Goal: Task Accomplishment & Management: Use online tool/utility

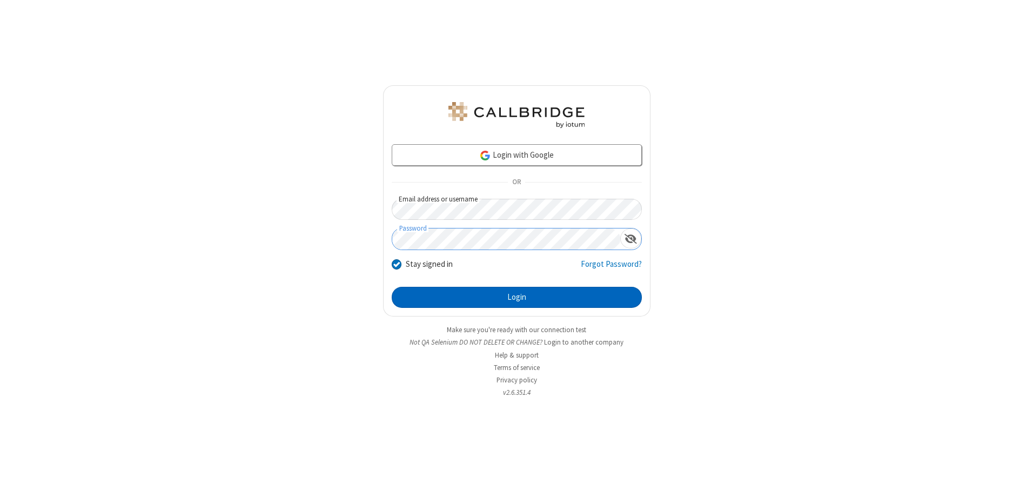
click at [516, 297] on button "Login" at bounding box center [517, 298] width 250 height 22
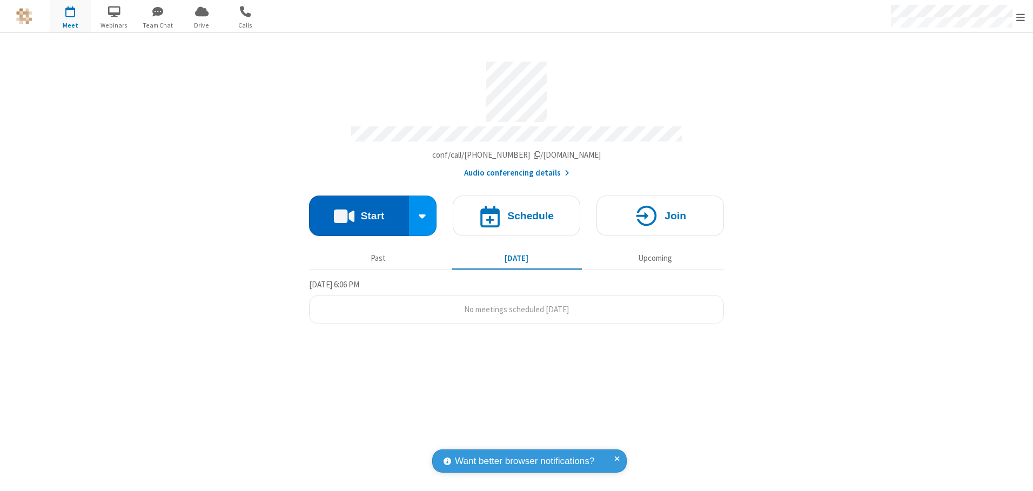
click at [359, 212] on button "Start" at bounding box center [359, 216] width 100 height 41
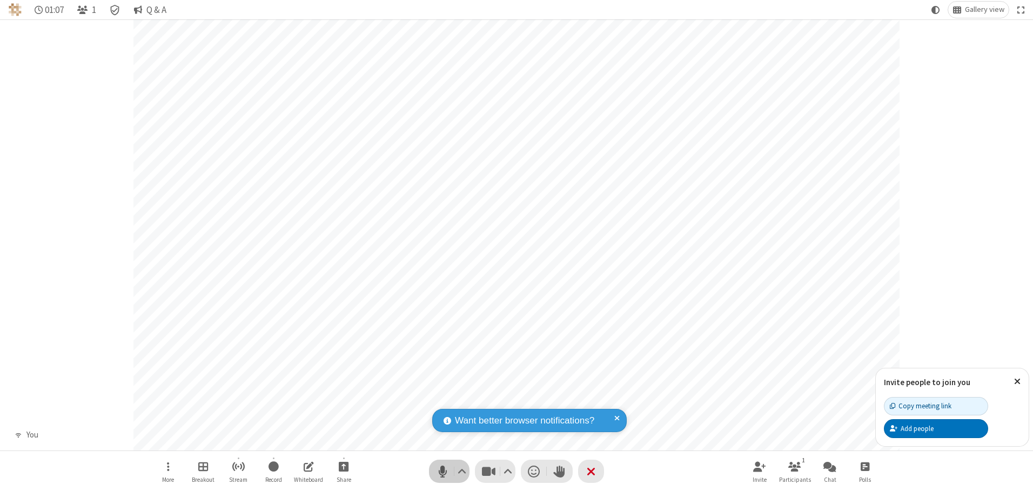
click at [442, 471] on span "Mute (Alt+A)" at bounding box center [442, 471] width 16 height 16
click at [442, 471] on span "Unmute (Alt+A)" at bounding box center [442, 471] width 16 height 16
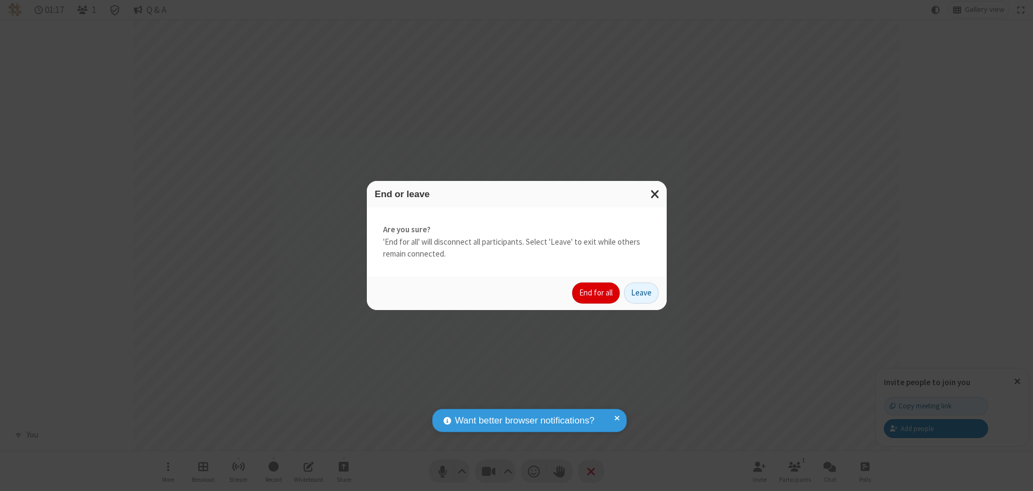
click at [596, 293] on button "End for all" at bounding box center [596, 294] width 48 height 22
